Goal: Find specific page/section: Find specific page/section

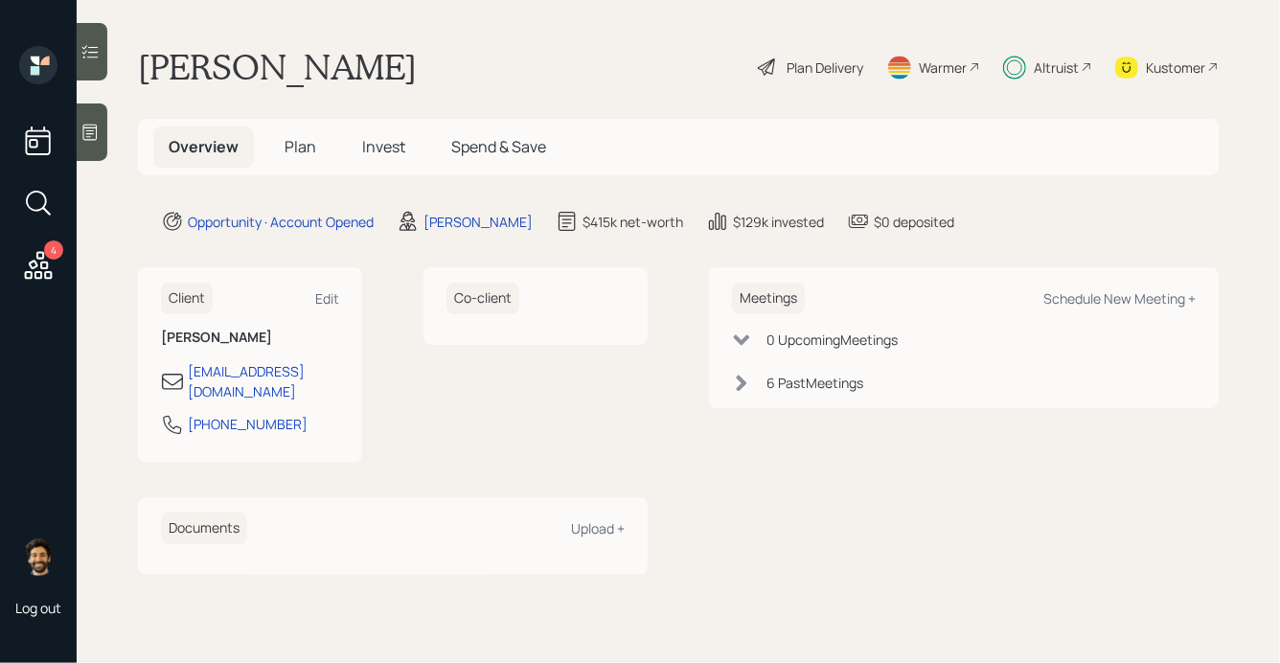
click at [1068, 72] on div "Altruist" at bounding box center [1056, 67] width 45 height 20
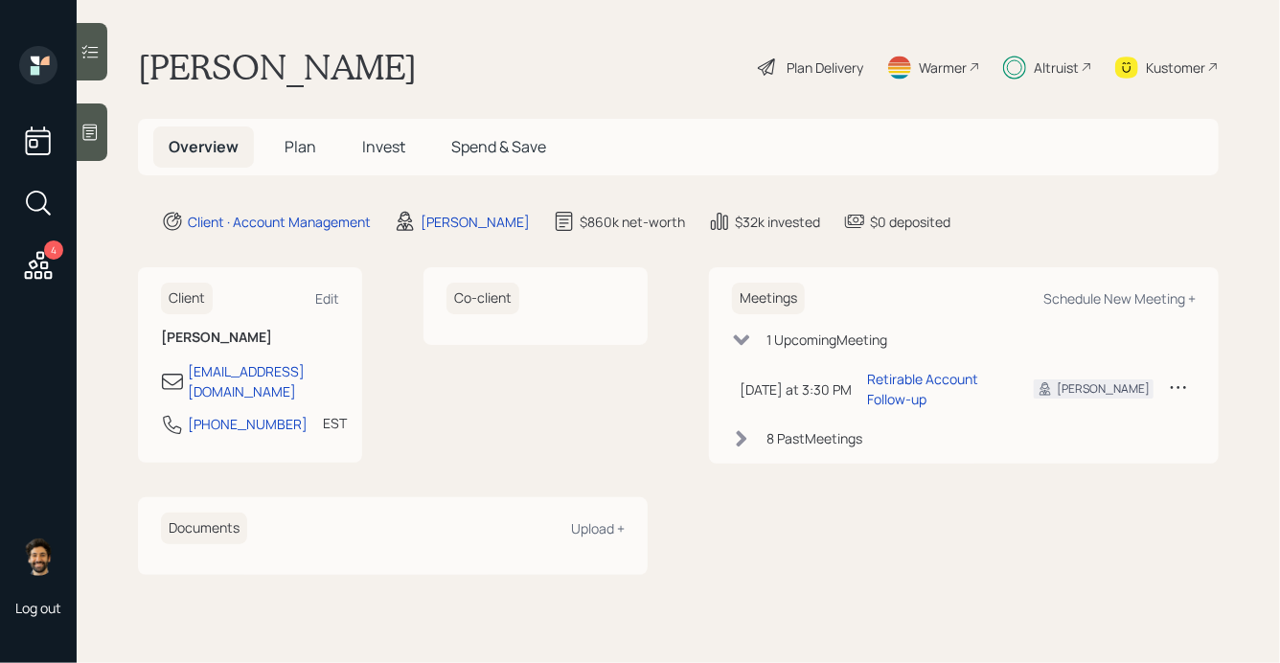
click at [1045, 73] on div "Altruist" at bounding box center [1056, 67] width 45 height 20
